Goal: Information Seeking & Learning: Learn about a topic

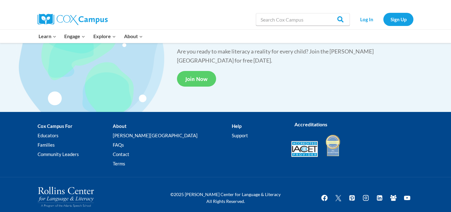
scroll to position [1193, 0]
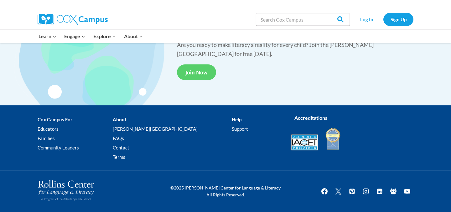
click at [145, 129] on link "[PERSON_NAME][GEOGRAPHIC_DATA]" at bounding box center [172, 128] width 119 height 9
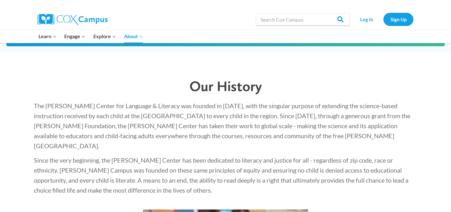
scroll to position [901, 0]
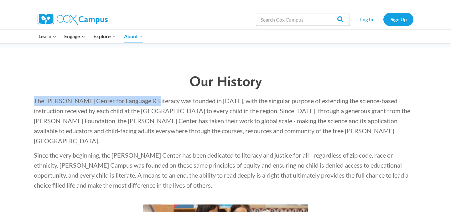
drag, startPoint x: 33, startPoint y: 97, endPoint x: 148, endPoint y: 98, distance: 114.7
click at [148, 98] on div "The [PERSON_NAME] Center for Language & Literacy was founded in [DATE], with th…" at bounding box center [226, 143] width 396 height 107
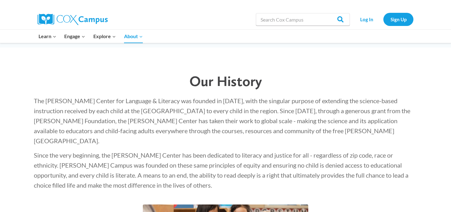
click at [153, 97] on span "The [PERSON_NAME] Center for Language & Literacy was founded in [DATE], with th…" at bounding box center [222, 121] width 377 height 48
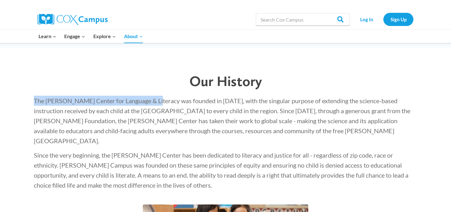
drag, startPoint x: 150, startPoint y: 97, endPoint x: 24, endPoint y: 91, distance: 125.8
click at [24, 91] on div "Our History The [PERSON_NAME] Center for Language & Literacy was founded in [DA…" at bounding box center [225, 187] width 451 height 278
copy span "The [PERSON_NAME] Center for Language & Literacy"
